Goal: Task Accomplishment & Management: Manage account settings

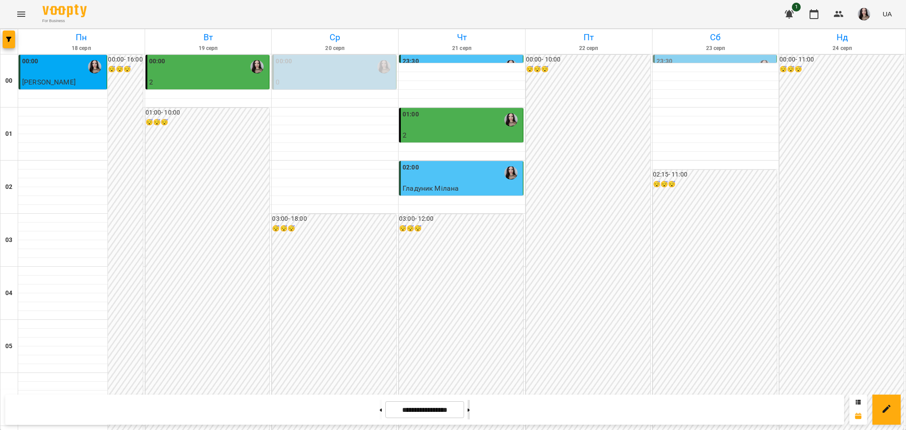
click at [470, 410] on button at bounding box center [469, 409] width 2 height 19
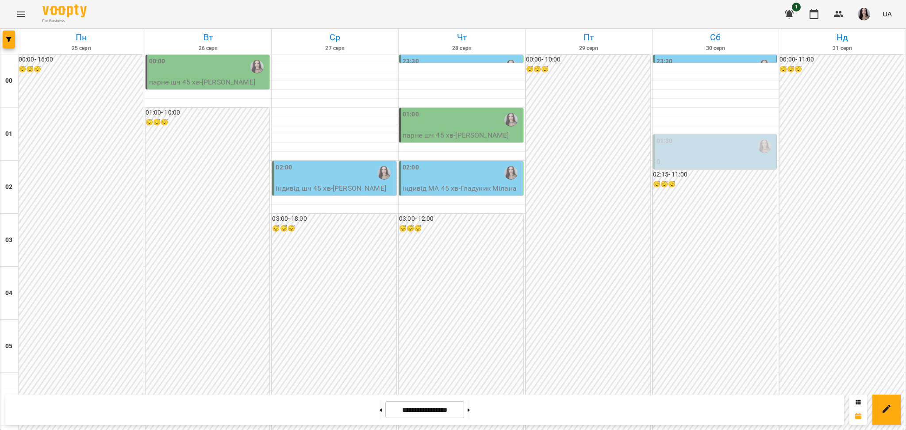
scroll to position [938, 0]
click at [470, 413] on button at bounding box center [469, 409] width 2 height 19
type input "**********"
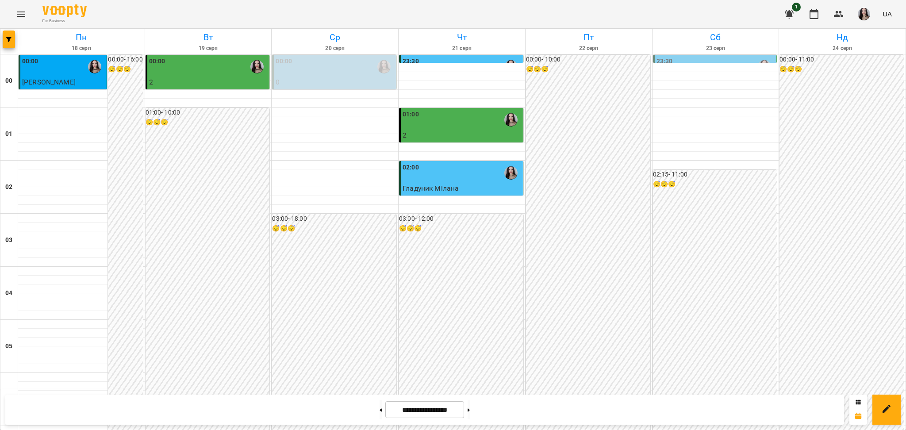
scroll to position [531, 0]
drag, startPoint x: 893, startPoint y: 252, endPoint x: 893, endPoint y: 340, distance: 87.6
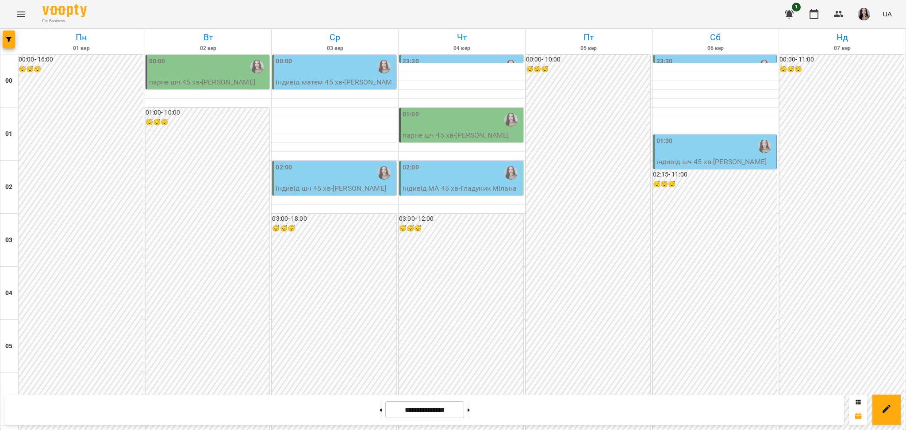
scroll to position [938, 0]
click at [380, 404] on button at bounding box center [381, 409] width 2 height 19
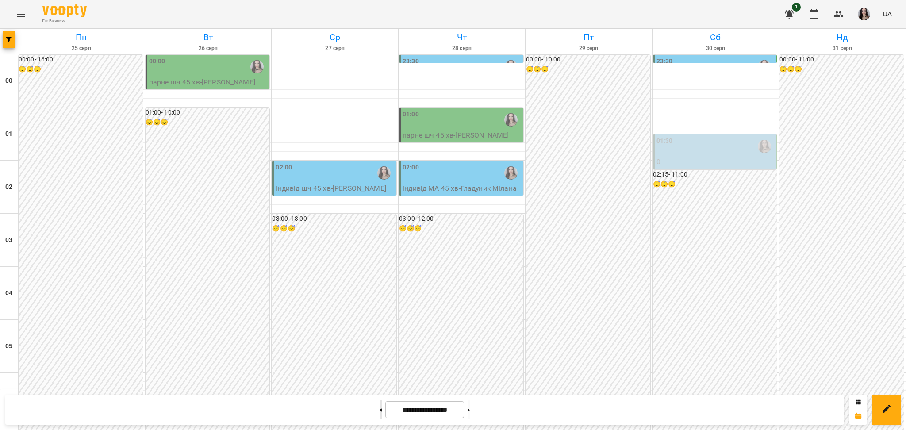
click at [380, 408] on button at bounding box center [381, 409] width 2 height 19
type input "**********"
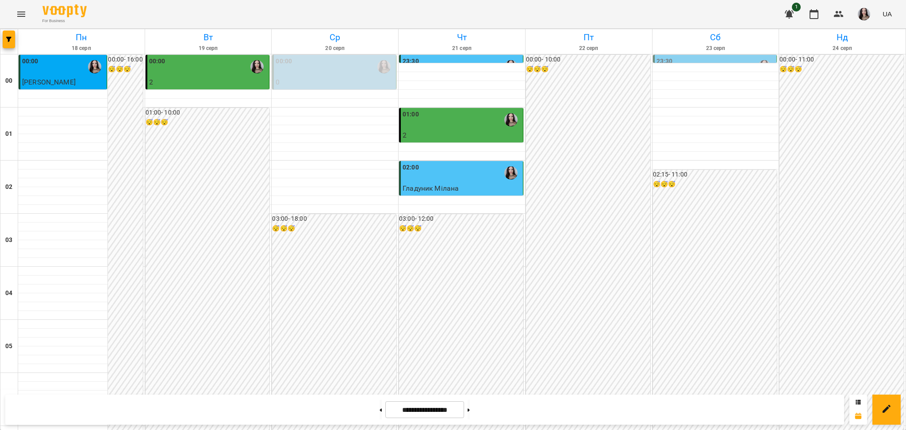
scroll to position [514, 0]
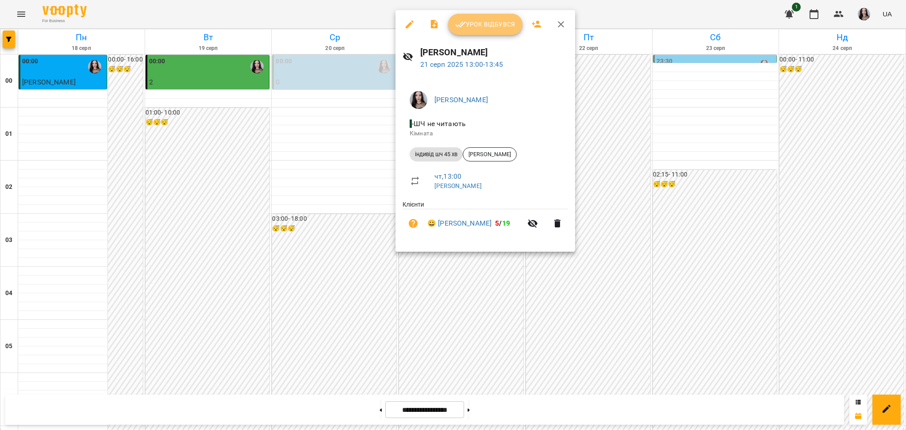
click at [486, 27] on span "Урок відбувся" at bounding box center [485, 24] width 60 height 11
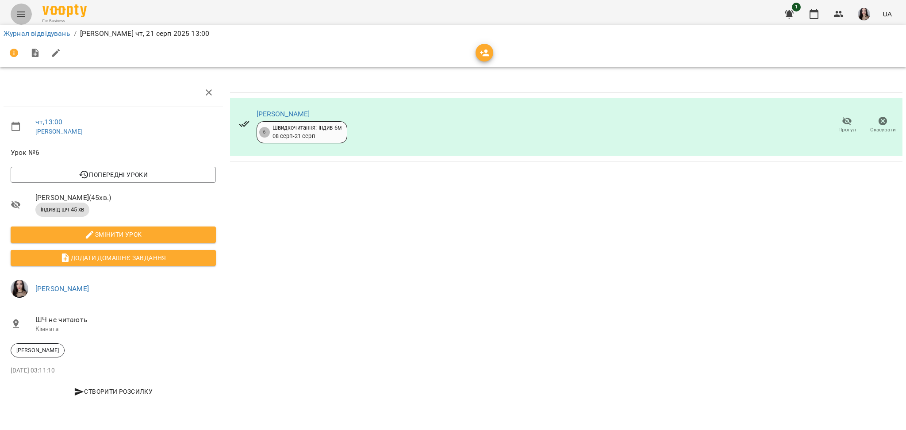
click at [19, 11] on icon "Menu" at bounding box center [21, 14] width 11 height 11
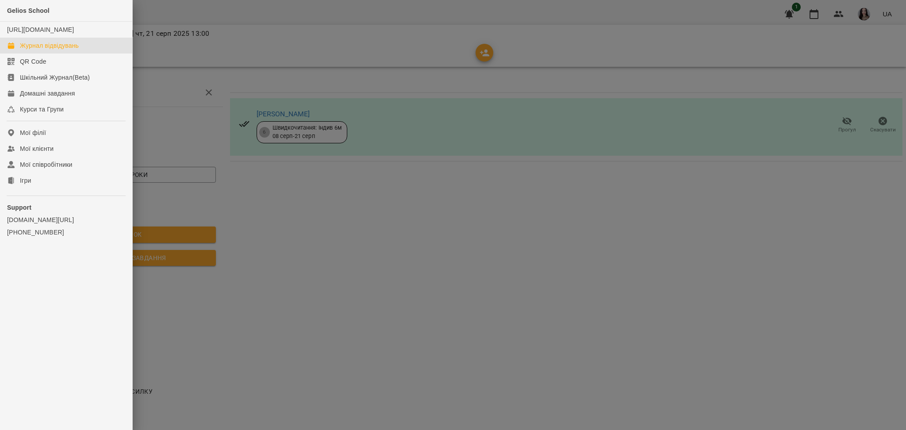
click at [68, 50] on div "Журнал відвідувань" at bounding box center [49, 45] width 59 height 9
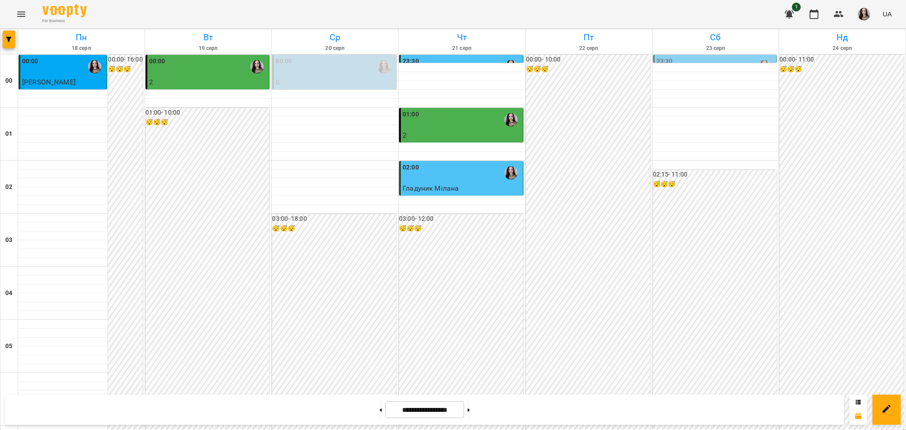
scroll to position [645, 0]
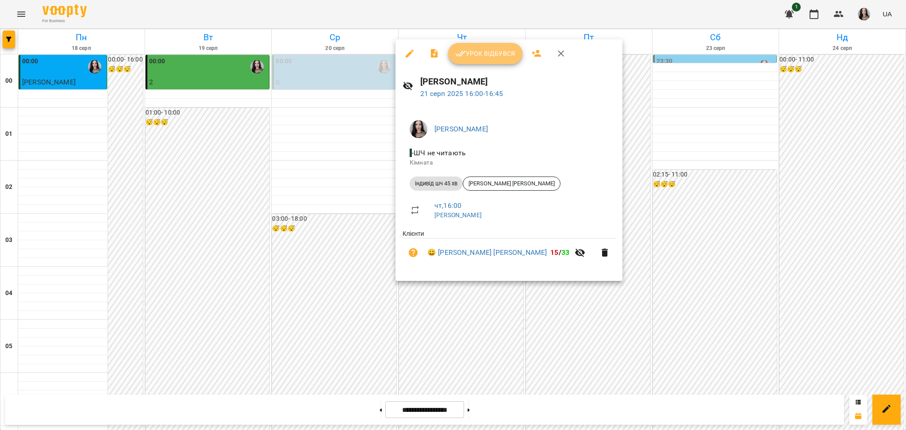
click at [480, 43] on button "Урок відбувся" at bounding box center [485, 53] width 74 height 21
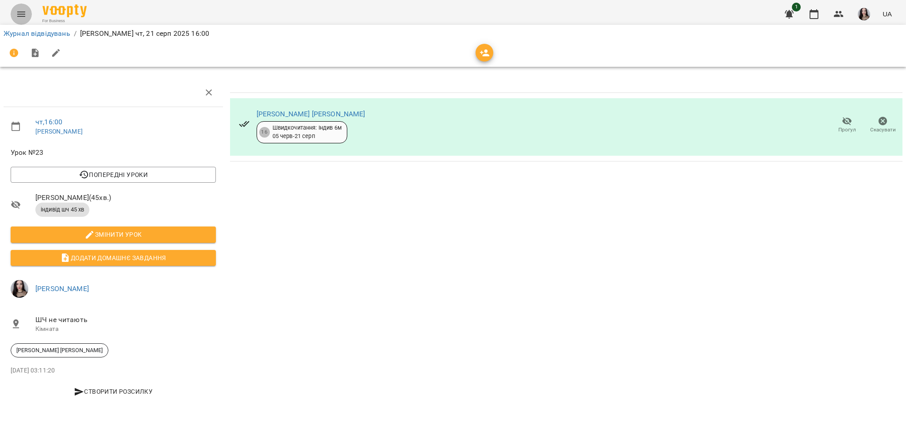
click at [18, 12] on icon "Menu" at bounding box center [21, 14] width 8 height 5
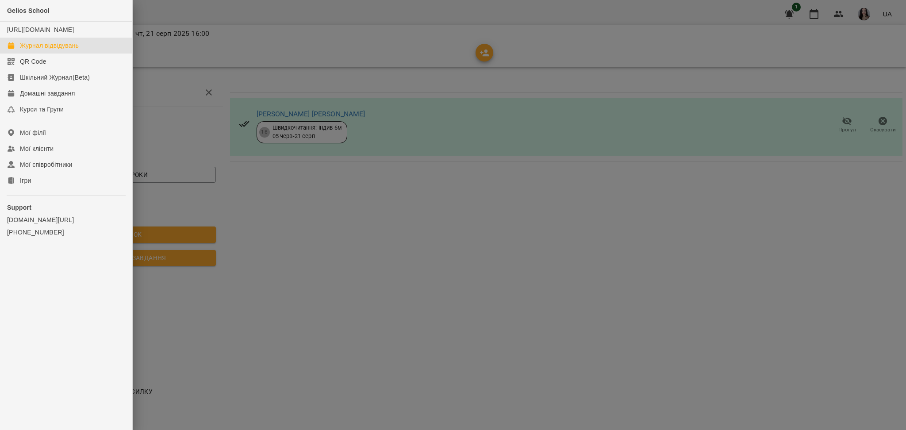
click at [47, 50] on div "Журнал відвідувань" at bounding box center [49, 45] width 59 height 9
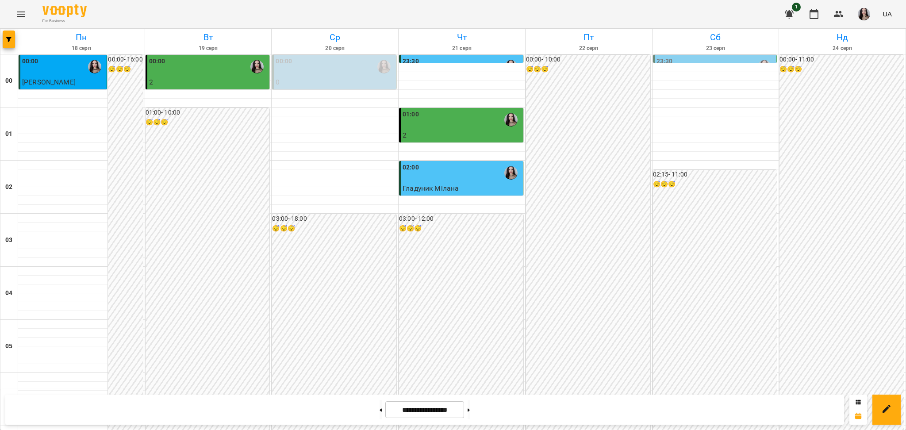
scroll to position [938, 0]
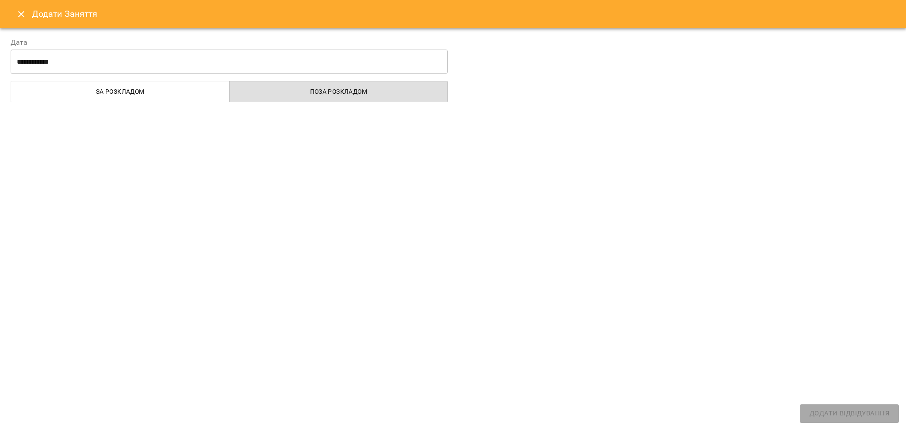
select select "**********"
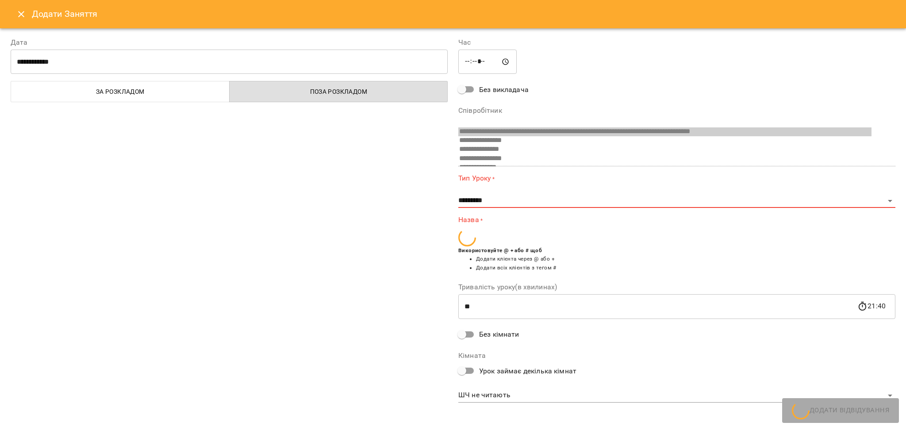
scroll to position [139, 0]
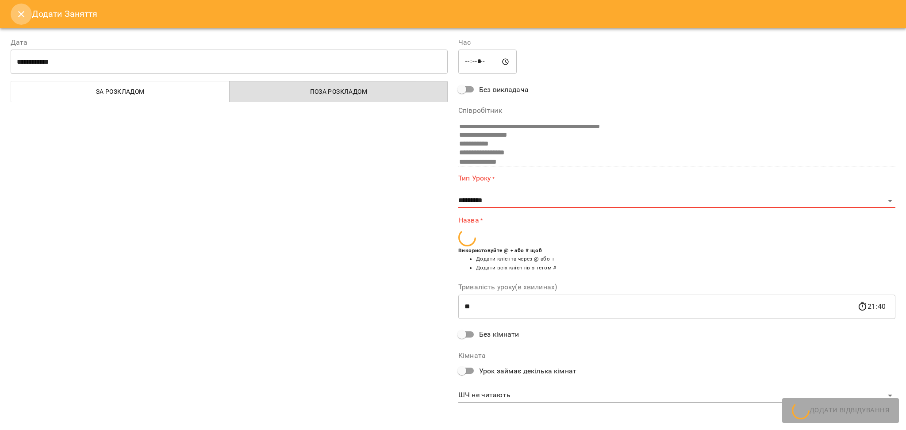
click at [23, 9] on icon "Close" at bounding box center [21, 14] width 11 height 11
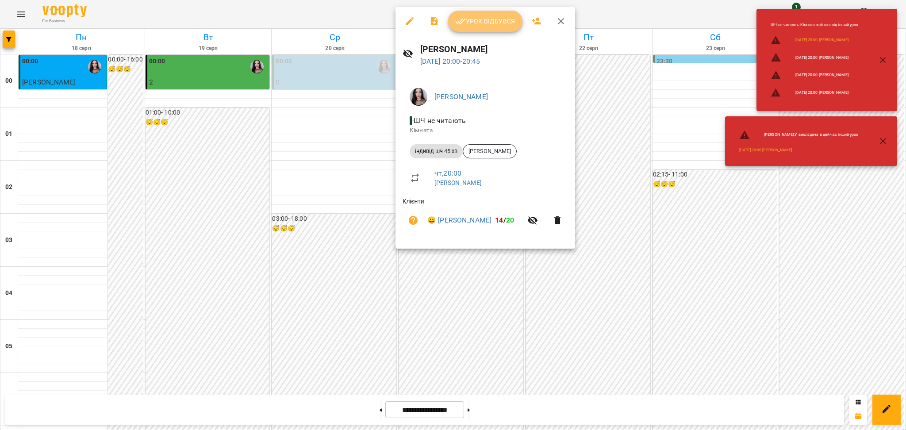
click at [470, 19] on span "Урок відбувся" at bounding box center [485, 21] width 60 height 11
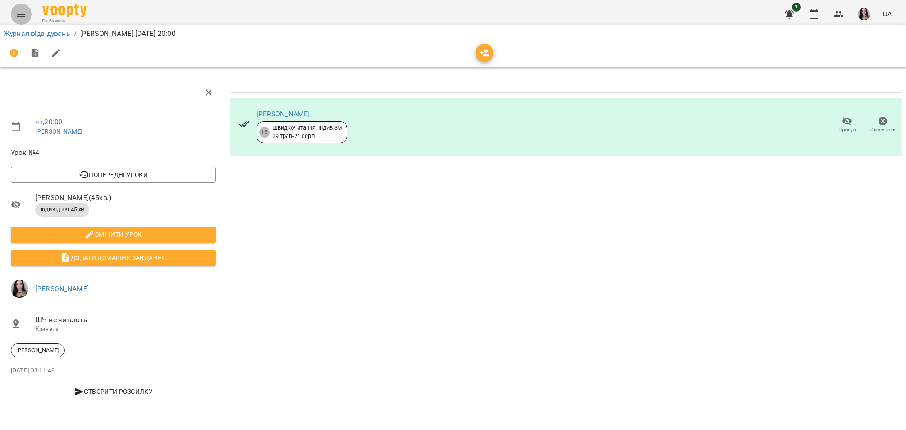
click at [15, 10] on button "Menu" at bounding box center [21, 14] width 21 height 21
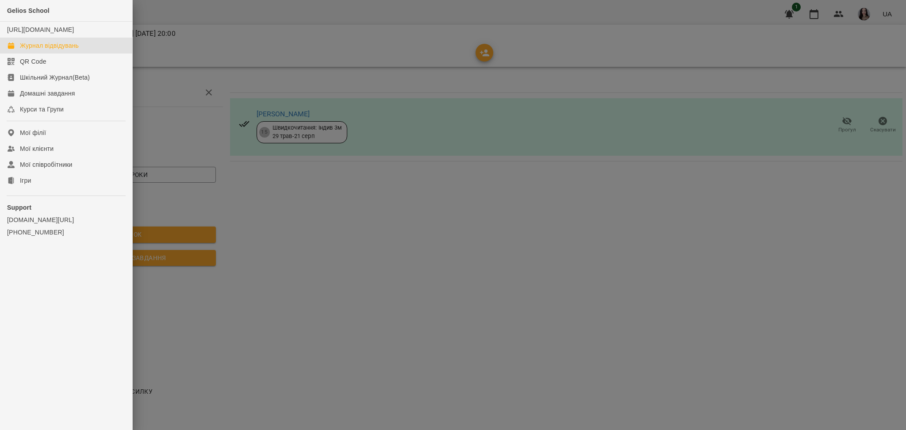
click at [57, 54] on link "Журнал відвідувань" at bounding box center [66, 46] width 132 height 16
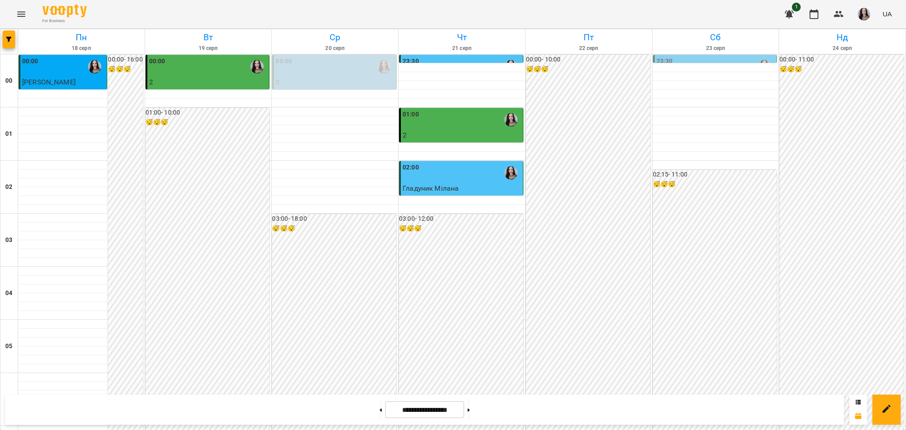
scroll to position [938, 0]
click at [470, 418] on button at bounding box center [469, 409] width 2 height 19
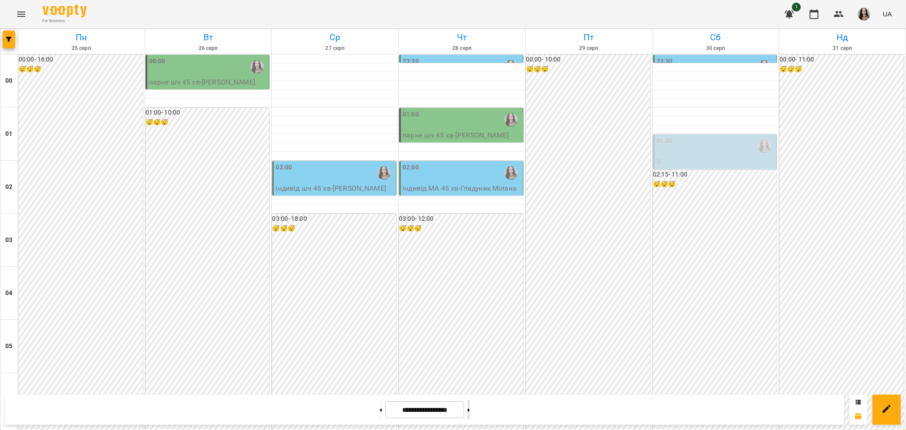
click at [470, 403] on button at bounding box center [469, 409] width 2 height 19
type input "**********"
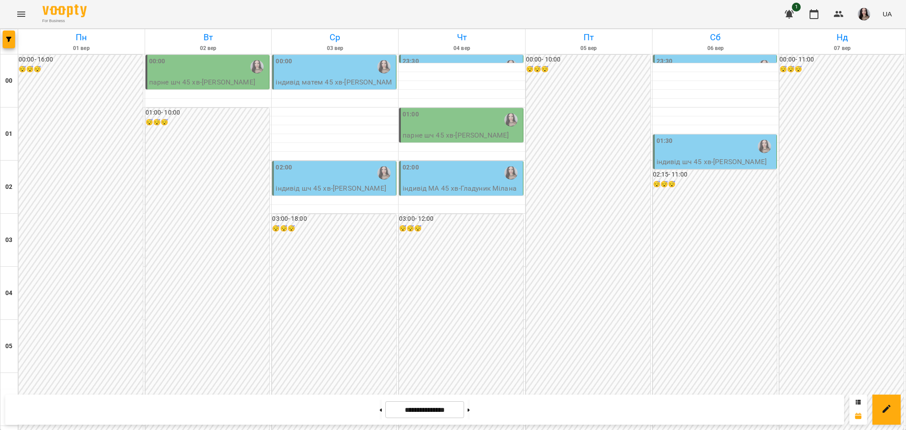
scroll to position [755, 0]
